Goal: Task Accomplishment & Management: Manage account settings

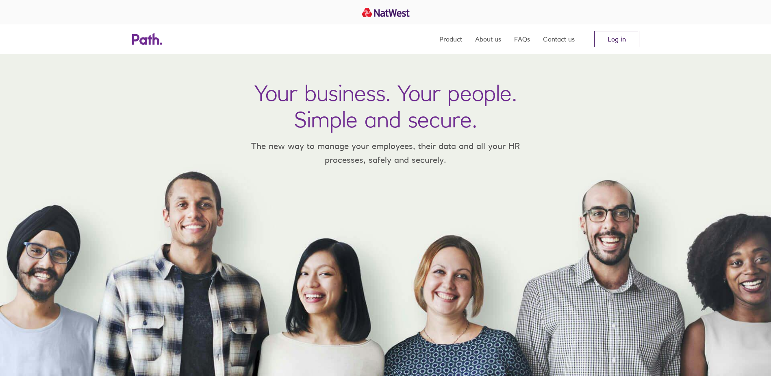
click at [615, 46] on link "Log in" at bounding box center [616, 39] width 45 height 16
click at [621, 42] on link "Log in" at bounding box center [616, 39] width 45 height 16
click at [627, 35] on link "Log in" at bounding box center [616, 39] width 45 height 16
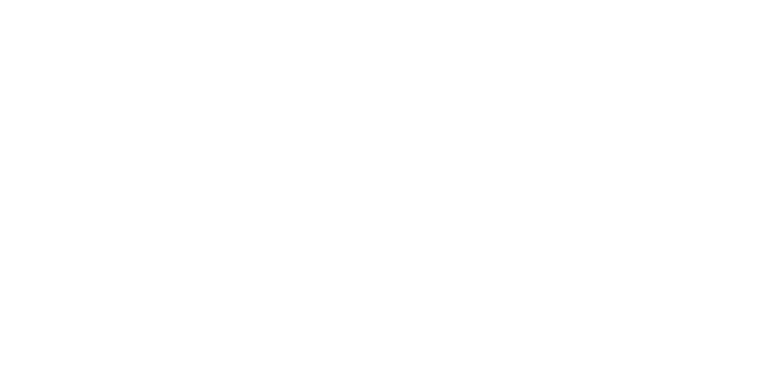
drag, startPoint x: 767, startPoint y: 237, endPoint x: 771, endPoint y: 176, distance: 61.1
drag, startPoint x: 771, startPoint y: 176, endPoint x: 173, endPoint y: 104, distance: 602.3
click at [173, 104] on div at bounding box center [388, 188] width 777 height 376
drag, startPoint x: 313, startPoint y: 31, endPoint x: 278, endPoint y: 14, distance: 39.1
click at [313, 31] on div at bounding box center [388, 188] width 777 height 376
